Goal: Task Accomplishment & Management: Use online tool/utility

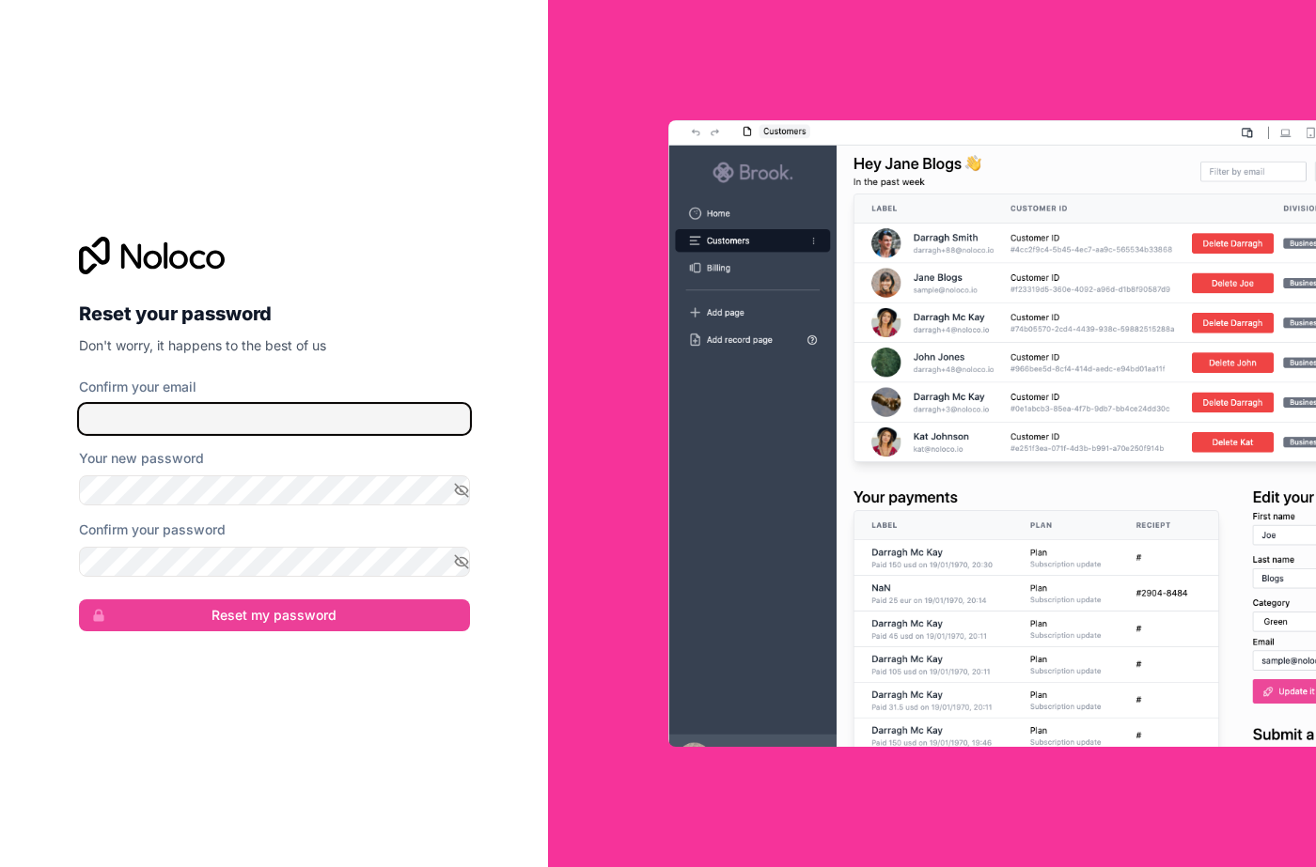
click at [227, 421] on input "Confirm your email" at bounding box center [274, 419] width 391 height 30
type input "**********"
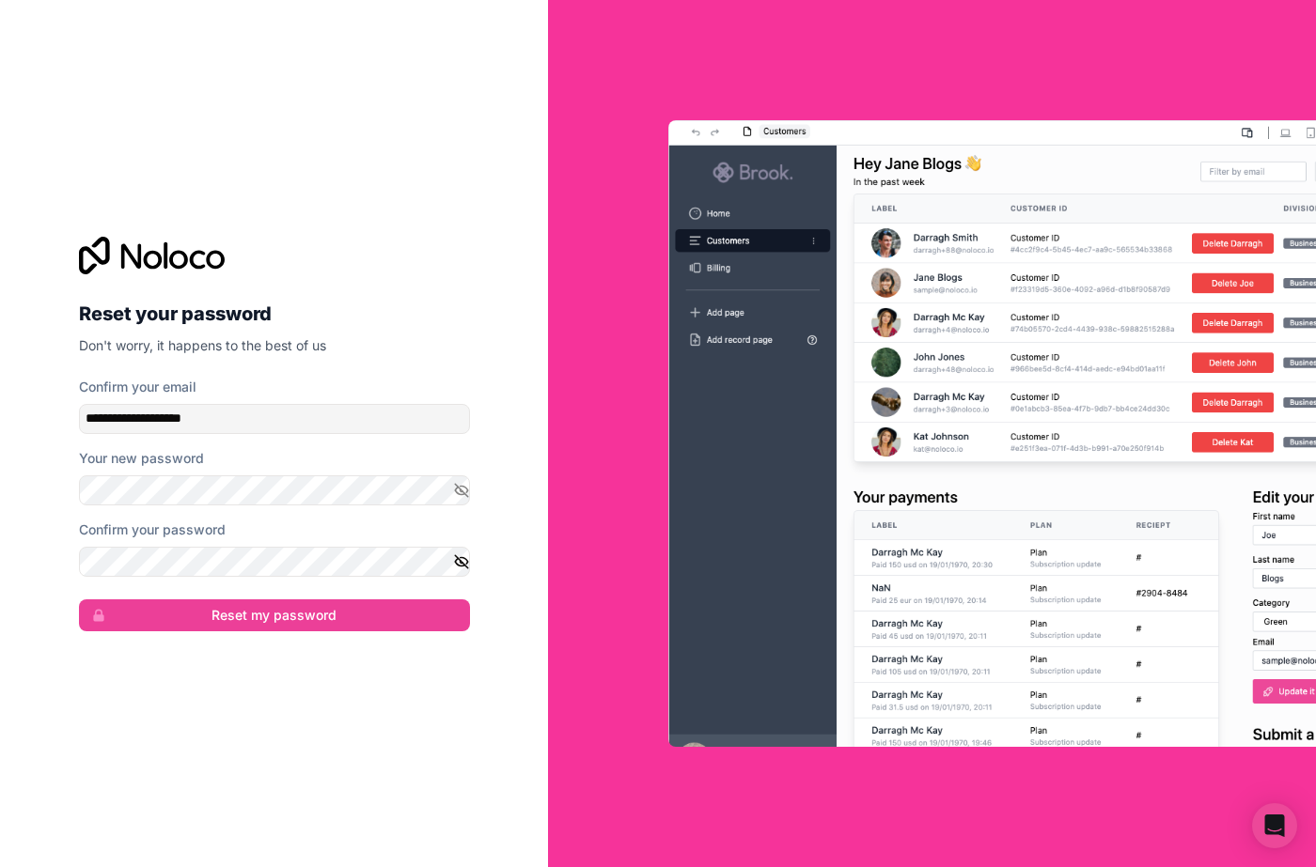
click at [464, 559] on icon "button" at bounding box center [461, 562] width 17 height 17
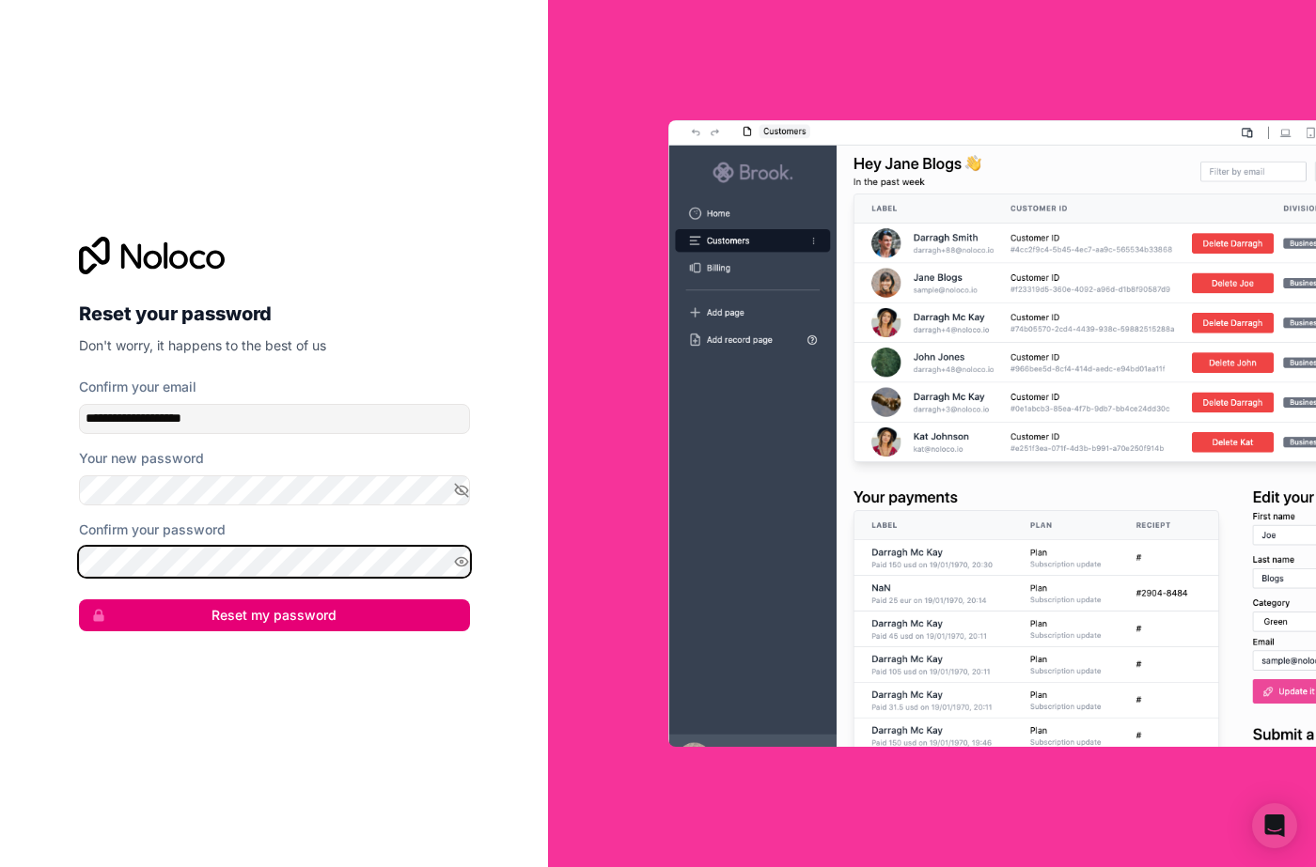
click at [79, 600] on button "Reset my password" at bounding box center [274, 616] width 391 height 32
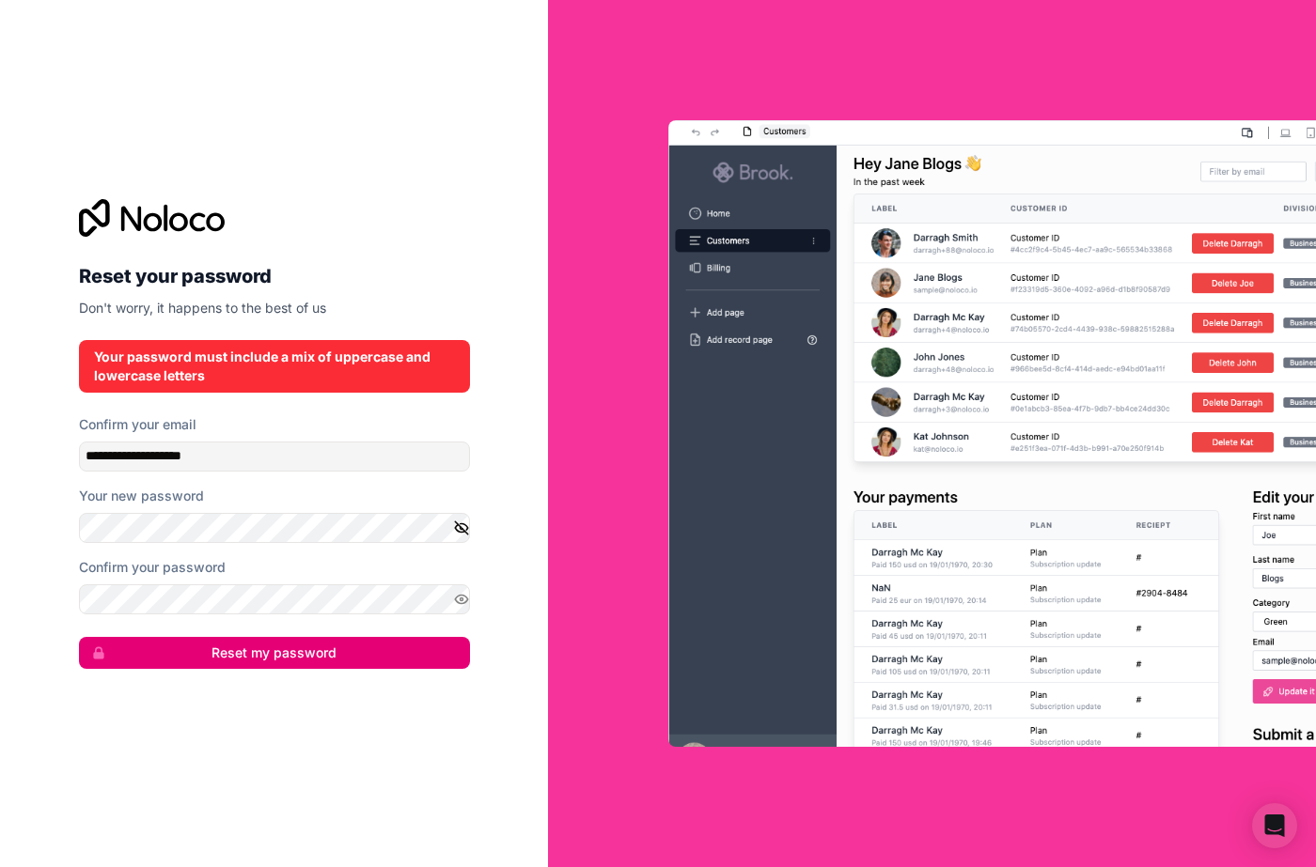
click at [461, 533] on icon "button" at bounding box center [461, 528] width 17 height 17
click at [79, 637] on button "Reset my password" at bounding box center [274, 653] width 391 height 32
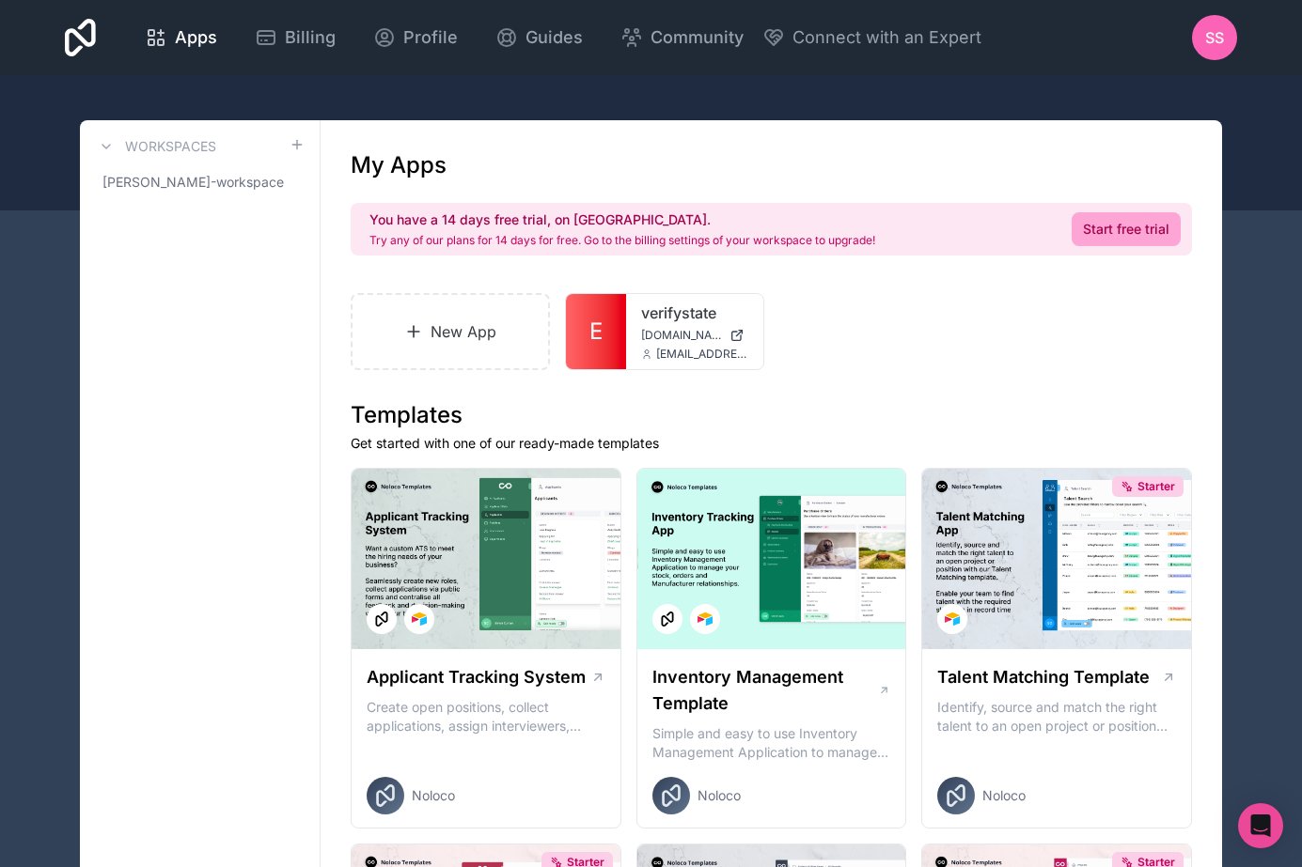
click at [670, 341] on span "[DOMAIN_NAME]" at bounding box center [681, 335] width 81 height 15
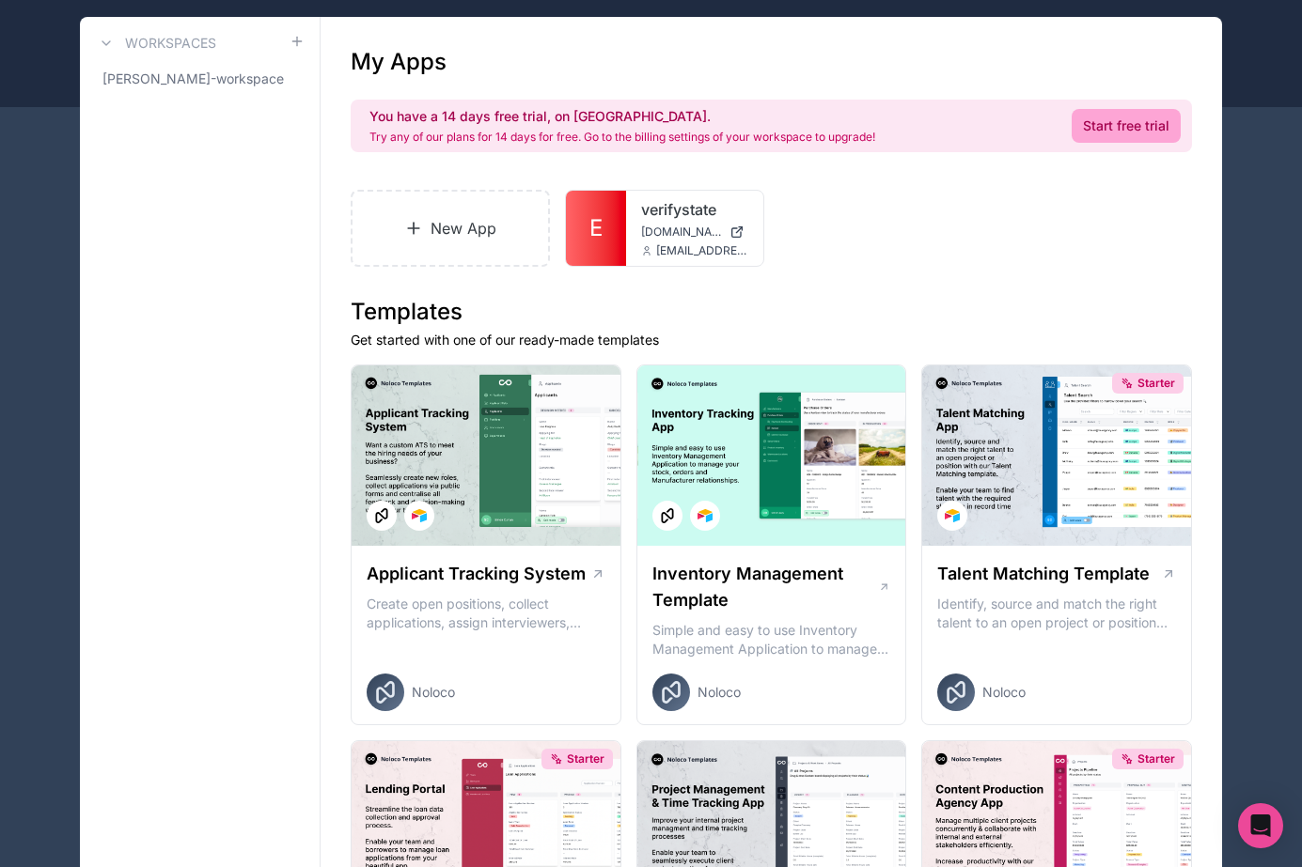
scroll to position [94, 0]
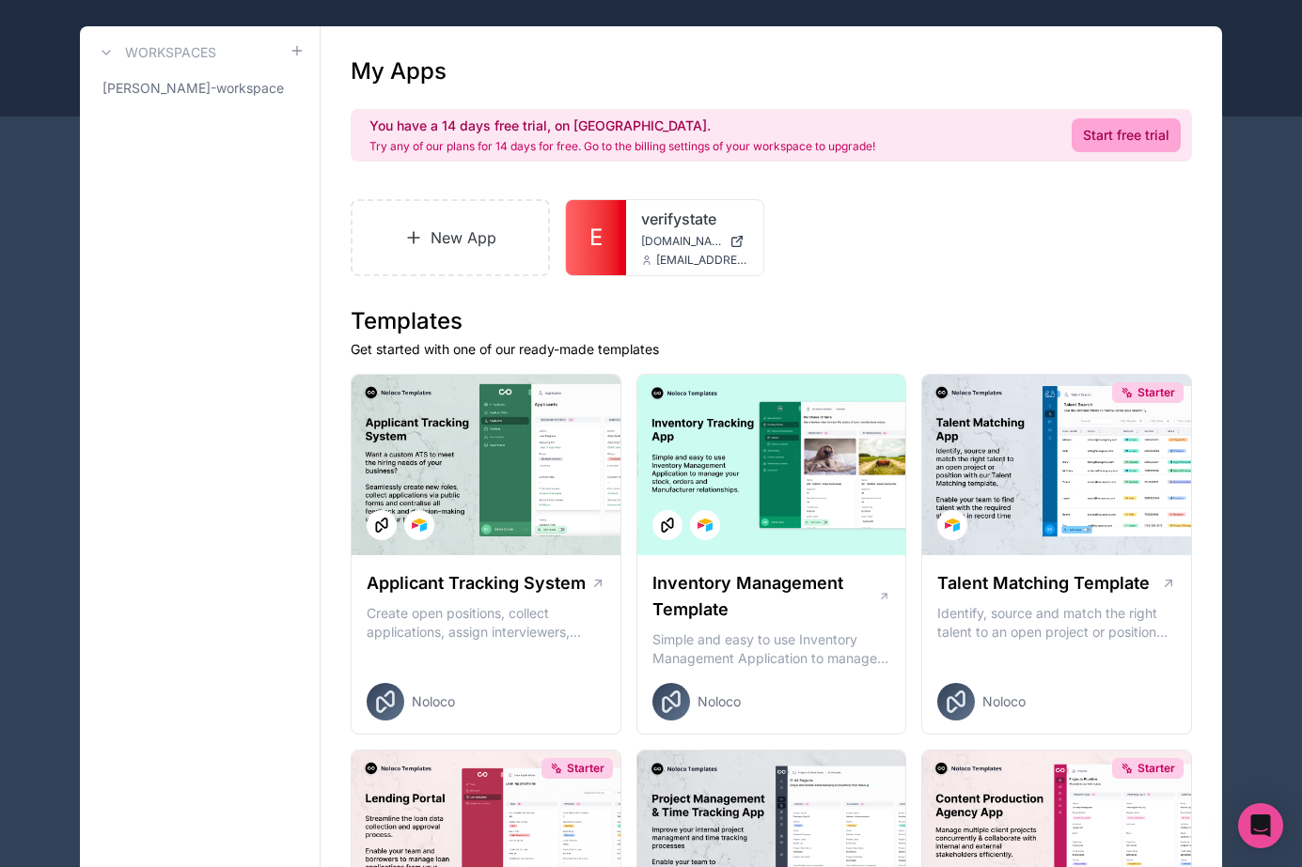
click at [452, 236] on link "New App" at bounding box center [450, 237] width 199 height 77
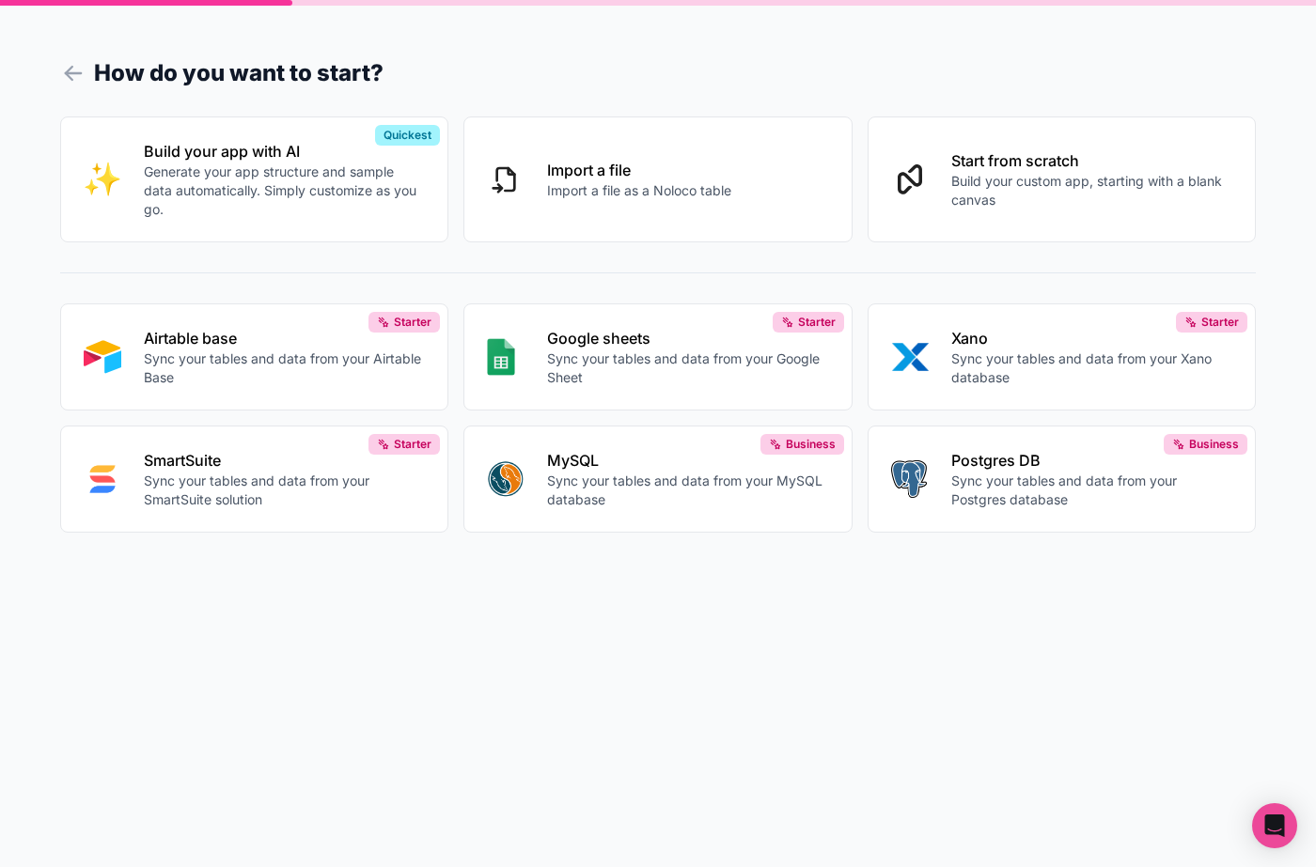
click at [1096, 219] on button "Start from scratch Build your custom app, starting with a blank canvas" at bounding box center [1061, 180] width 388 height 126
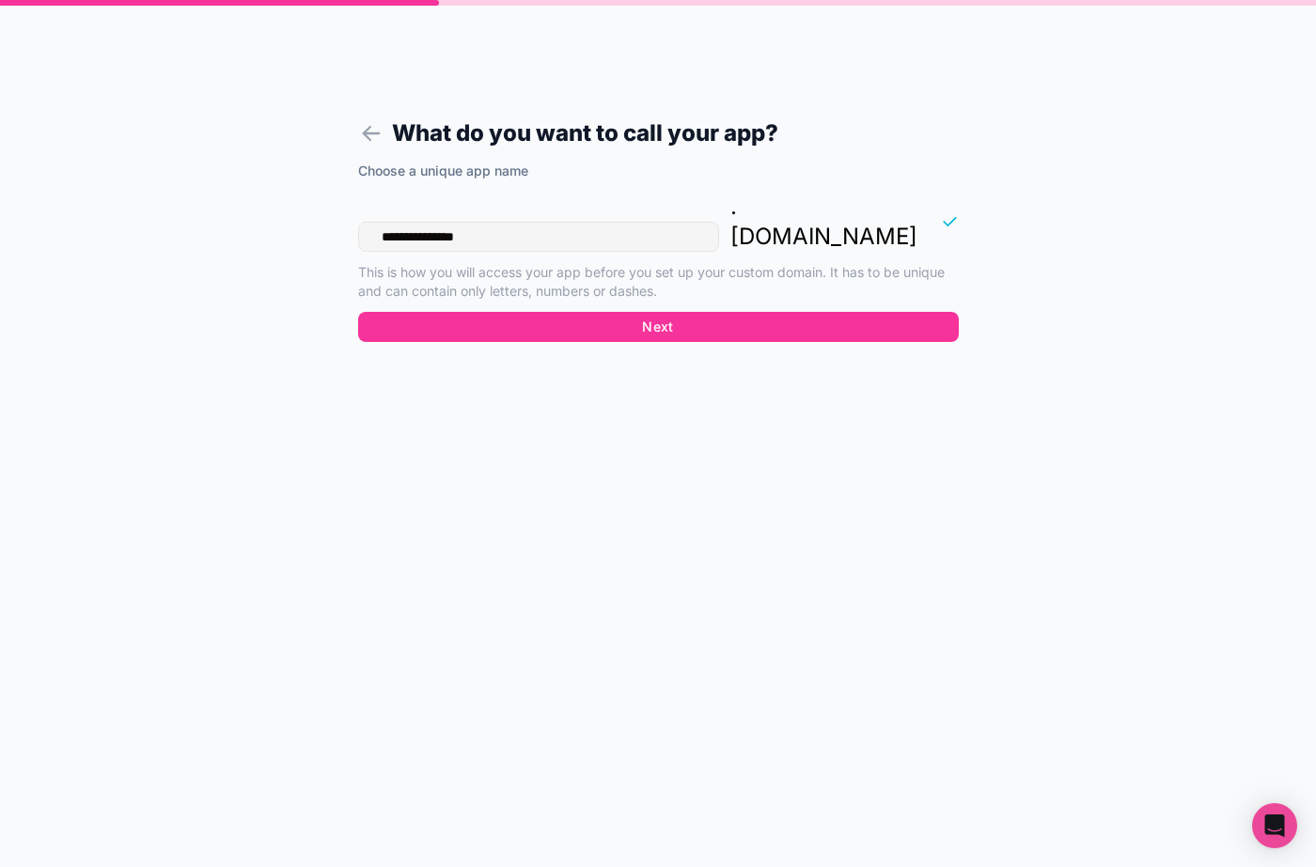
click at [500, 312] on button "Next" at bounding box center [658, 327] width 601 height 30
